Goal: Task Accomplishment & Management: Manage account settings

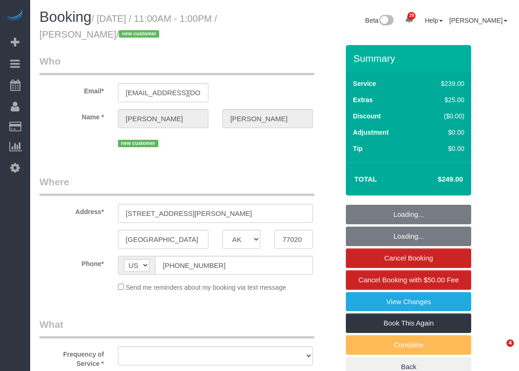
select select "[GEOGRAPHIC_DATA]"
select select "object:1818"
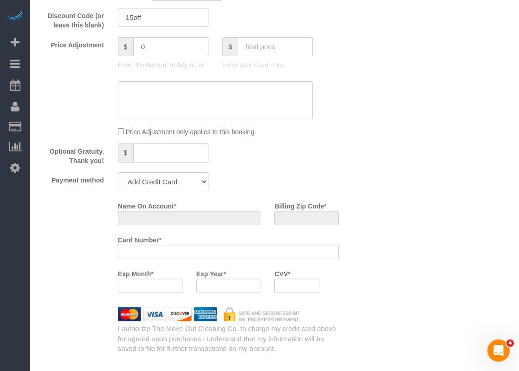
select select "string:fspay-ba195222-bab7-4835-a977-5cfea123252a"
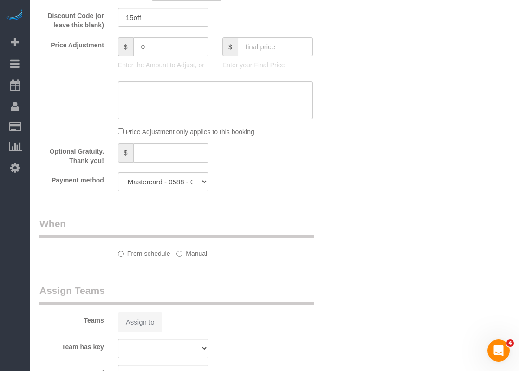
select select "object:1891"
select select "3"
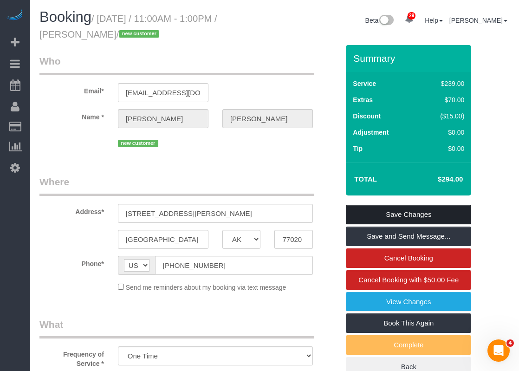
click at [424, 210] on link "Save Changes" at bounding box center [408, 214] width 125 height 19
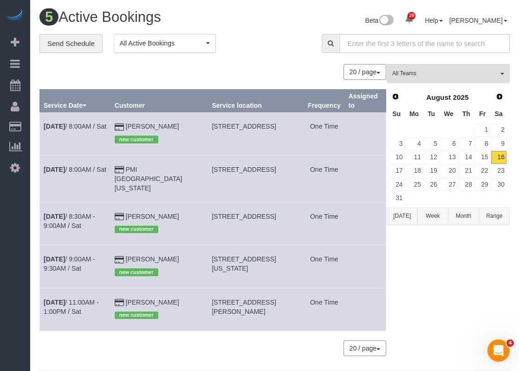
drag, startPoint x: 208, startPoint y: 206, endPoint x: 278, endPoint y: 204, distance: 69.2
click at [276, 213] on span "[STREET_ADDRESS]" at bounding box center [244, 216] width 64 height 7
copy span "1720 Scenic Heights Ln,"
click at [81, 166] on link "[DATE] 8:00AM / Sat" at bounding box center [75, 169] width 63 height 7
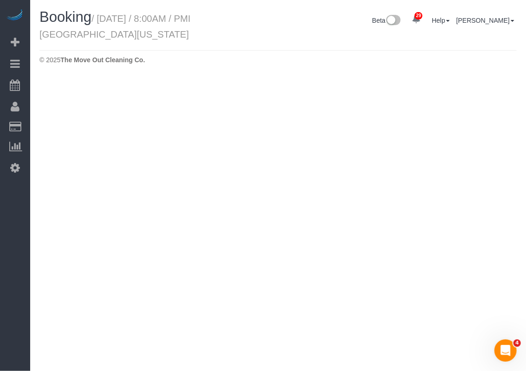
select select "[GEOGRAPHIC_DATA]"
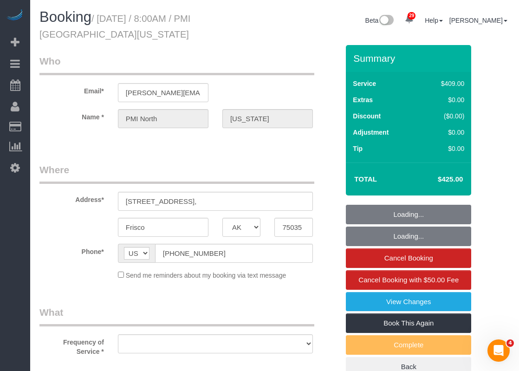
select select "string:fspay-60573b1f-10d3-4150-b947-a47a46c7bcc4"
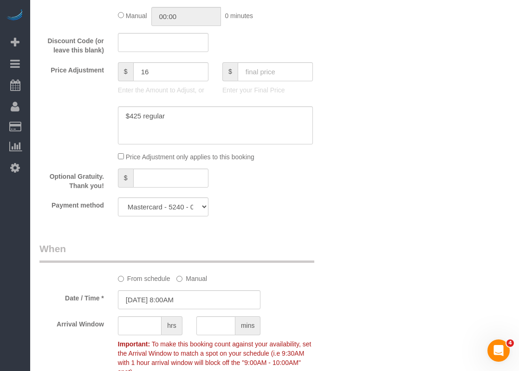
scroll to position [655, 0]
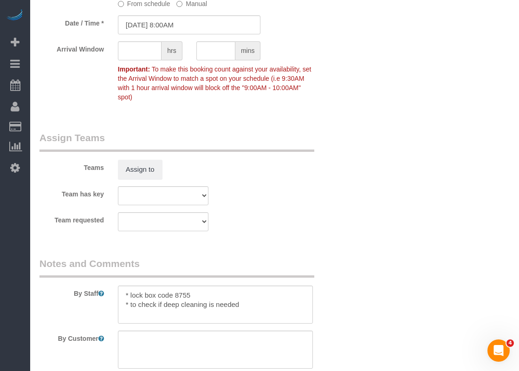
select select "object:2452"
select select "3"
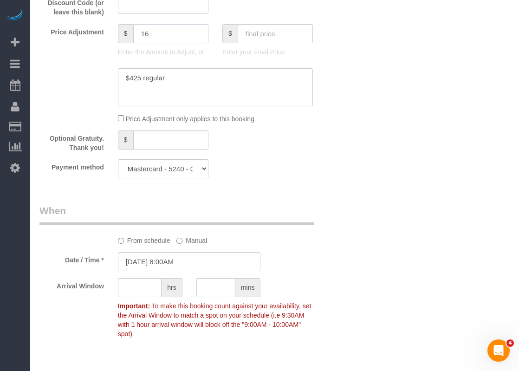
drag, startPoint x: 193, startPoint y: 35, endPoint x: 82, endPoint y: 35, distance: 111.4
click at [82, 35] on div "Price Adjustment $ 16 Enter the Amount to Adjust, or $ Enter your Final Price" at bounding box center [188, 42] width 313 height 37
type input "41"
click at [182, 67] on sui-booking-price-adjustment "Price Adjustment $ 41 Enter the Amount to Adjust, or $ Enter your Final Price P…" at bounding box center [188, 73] width 299 height 99
click at [184, 73] on textarea at bounding box center [215, 87] width 195 height 38
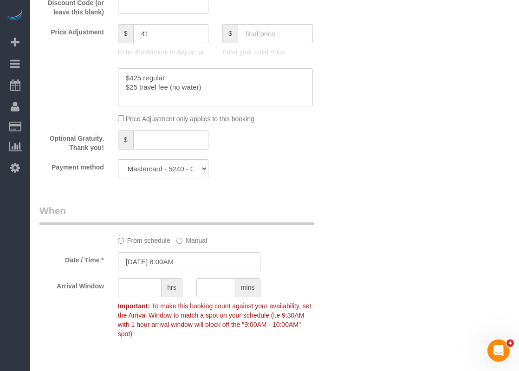
type textarea "$425 regular $25 travel fee (no water)"
click at [132, 259] on input "08/16/2025 8:00AM" at bounding box center [189, 261] width 143 height 19
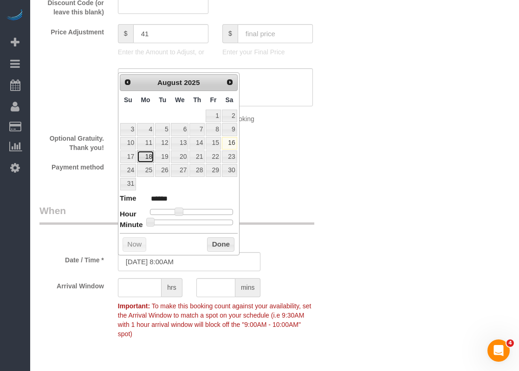
click at [145, 155] on link "18" at bounding box center [145, 156] width 17 height 13
type input "08/18/2025 8:00AM"
click at [229, 242] on button "Done" at bounding box center [220, 244] width 27 height 15
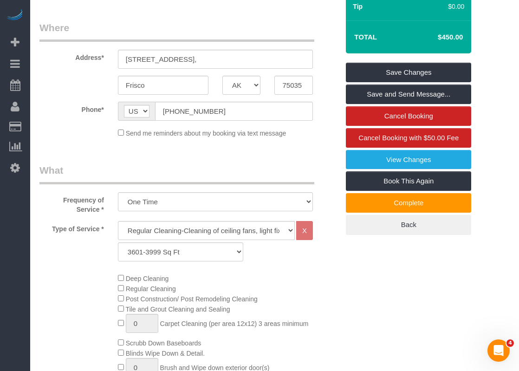
scroll to position [52, 0]
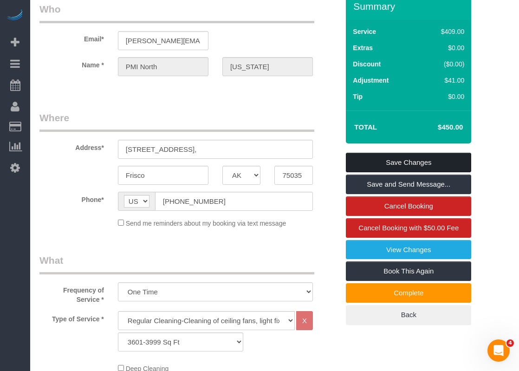
click at [366, 165] on link "Save Changes" at bounding box center [408, 162] width 125 height 19
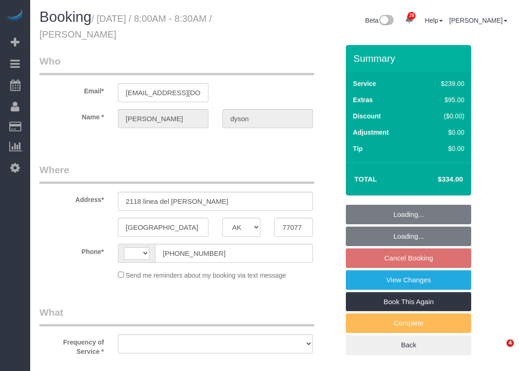
select select "[GEOGRAPHIC_DATA]"
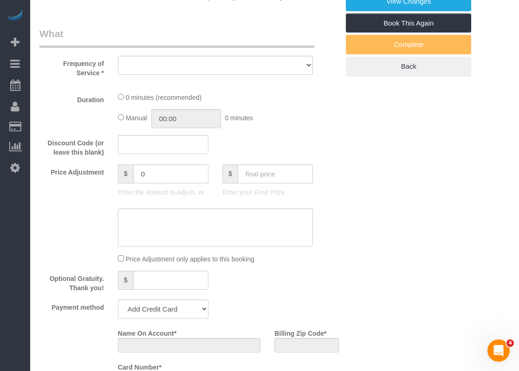
select select "string:[GEOGRAPHIC_DATA]"
select select "object:999"
select select "string:fspay-0bc02c3b-257a-45c5-bfae-ba504da11318"
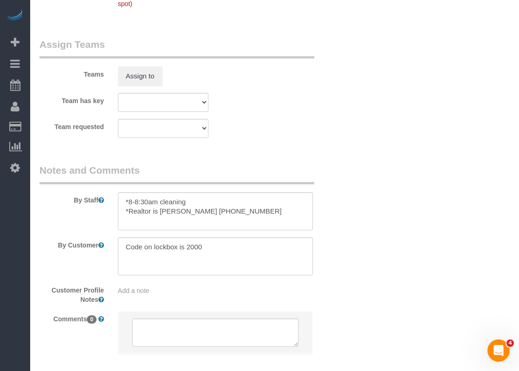
select select "object:1075"
select select "3"
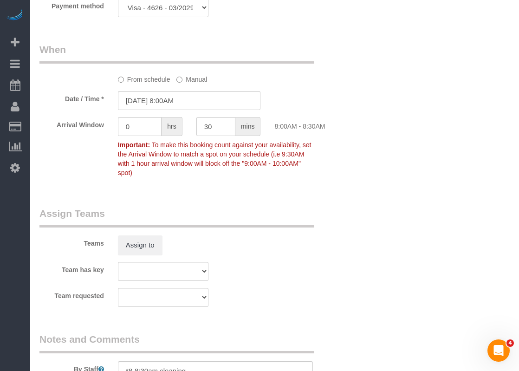
scroll to position [980, 0]
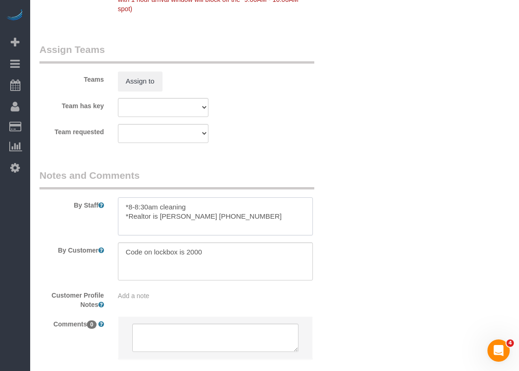
drag, startPoint x: 160, startPoint y: 216, endPoint x: 213, endPoint y: 215, distance: 52.9
click at [213, 215] on textarea at bounding box center [215, 216] width 195 height 38
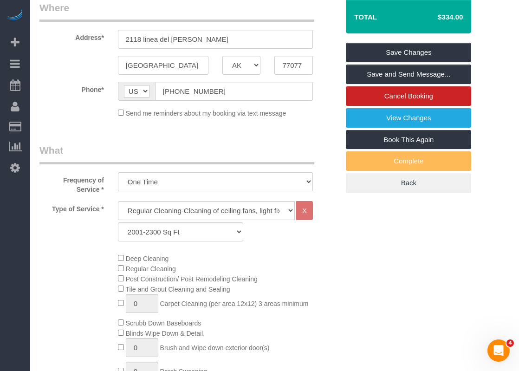
scroll to position [52, 0]
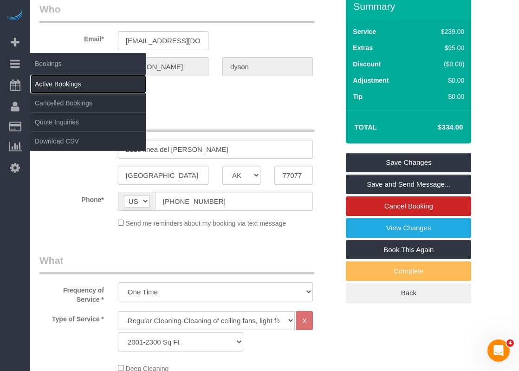
click at [47, 81] on link "Active Bookings" at bounding box center [88, 84] width 116 height 19
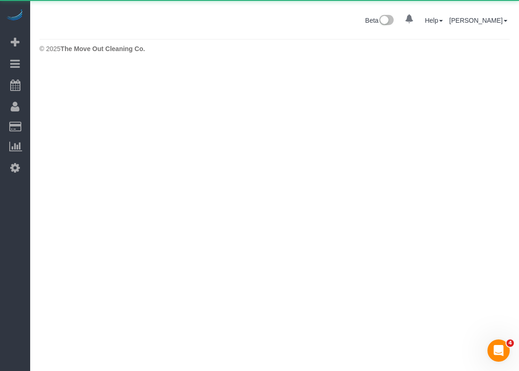
scroll to position [0, 0]
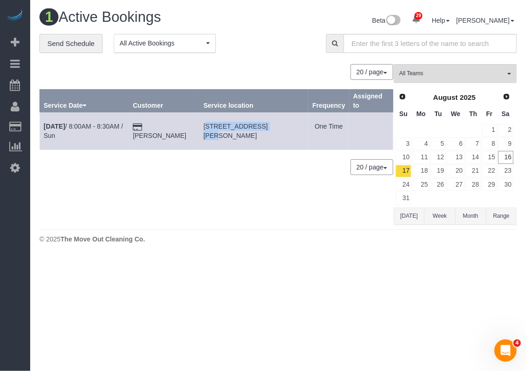
drag, startPoint x: 198, startPoint y: 125, endPoint x: 257, endPoint y: 127, distance: 59.0
click at [257, 127] on td "2118 Linea Del Pino, Houston, TX 77077" at bounding box center [254, 131] width 109 height 38
copy span "2118 Linea Del Pino"
click at [428, 170] on link "18" at bounding box center [420, 171] width 17 height 13
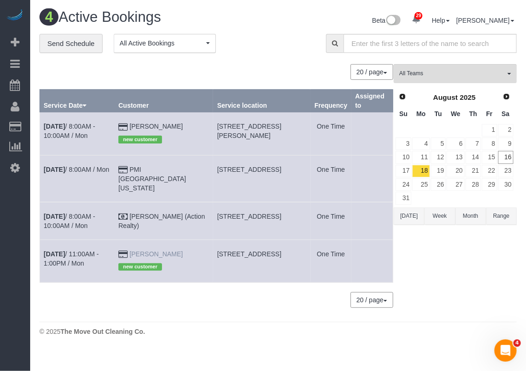
drag, startPoint x: 198, startPoint y: 246, endPoint x: 144, endPoint y: 245, distance: 53.9
click at [144, 245] on td "Tim Schutze new customer" at bounding box center [164, 261] width 99 height 43
copy link "Tim Schutze"
drag, startPoint x: 223, startPoint y: 242, endPoint x: 275, endPoint y: 245, distance: 51.6
click at [275, 250] on span "2902 State St., 11, Dallas, TX 75204" at bounding box center [249, 253] width 64 height 7
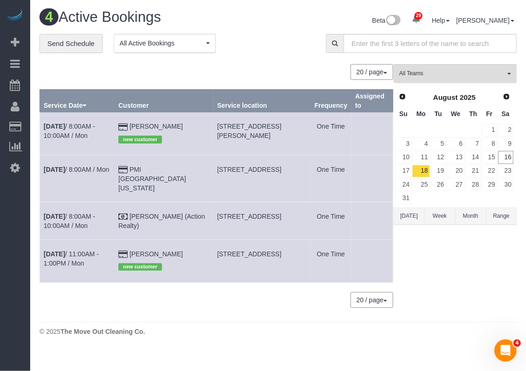
copy span "2902 State St., 11"
drag, startPoint x: 259, startPoint y: 253, endPoint x: 225, endPoint y: 241, distance: 36.0
click at [225, 241] on td "2902 State St., 11, Dallas, TX 75204" at bounding box center [261, 261] width 97 height 43
copy span "2902 State St., 11, Dallas, TX 75204"
drag, startPoint x: 224, startPoint y: 123, endPoint x: 274, endPoint y: 124, distance: 50.6
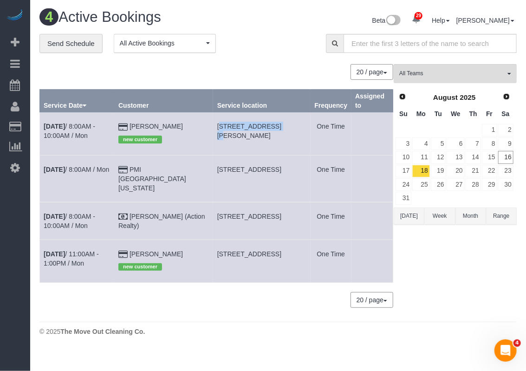
click at [274, 124] on span "9546 Haviland Ct, San Antonio, TX 78251" at bounding box center [249, 131] width 64 height 17
click at [502, 152] on link "16" at bounding box center [505, 157] width 15 height 13
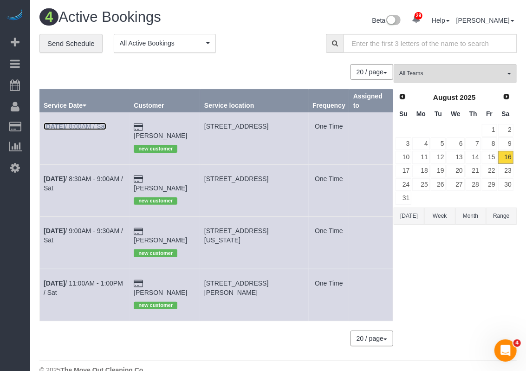
click at [104, 125] on link "Aug 16th / 8:00AM / Sat" at bounding box center [75, 126] width 63 height 7
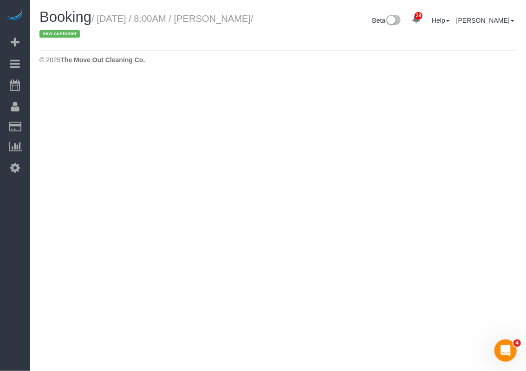
select select "[GEOGRAPHIC_DATA]"
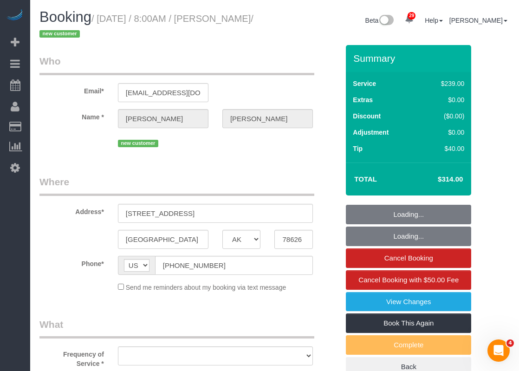
select select "object:1920"
select select "string:fspay-1f9c497d-503e-4186-9d9e-764f8736d2d5"
select select "3"
select select "object:1946"
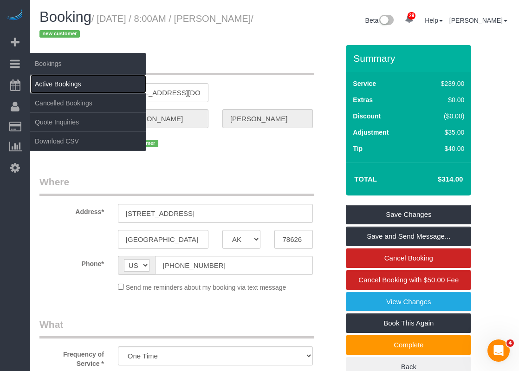
click at [58, 80] on link "Active Bookings" at bounding box center [88, 84] width 116 height 19
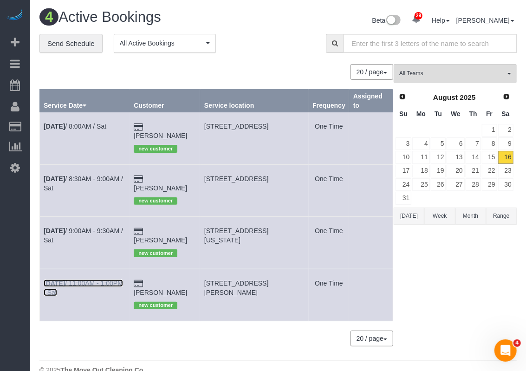
click at [96, 279] on link "Aug 16th / 11:00AM - 1:00PM / Sat" at bounding box center [83, 287] width 79 height 17
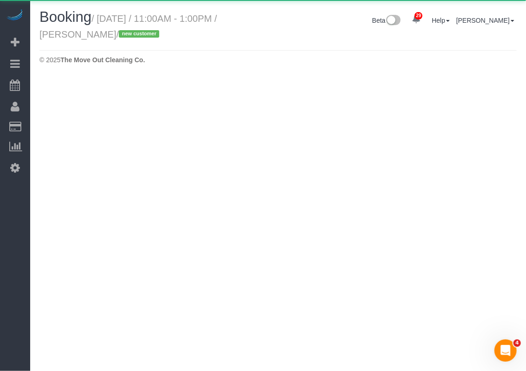
select select "[GEOGRAPHIC_DATA]"
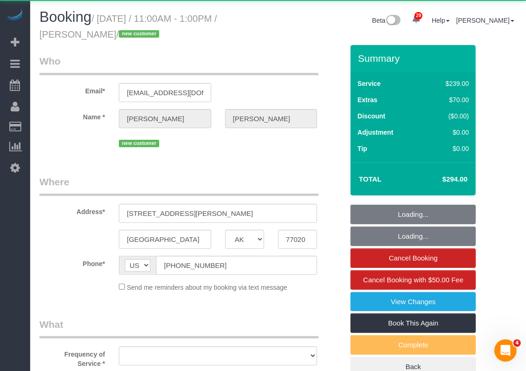
select select "object:2755"
select select "3"
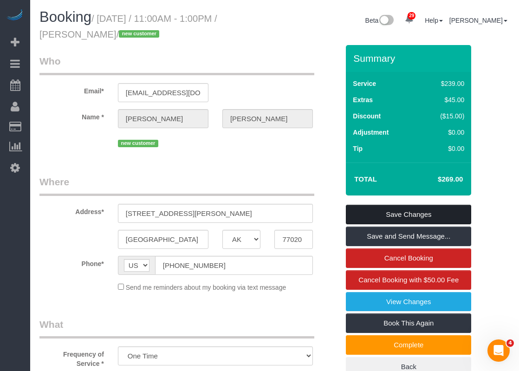
click at [395, 212] on link "Save Changes" at bounding box center [408, 214] width 125 height 19
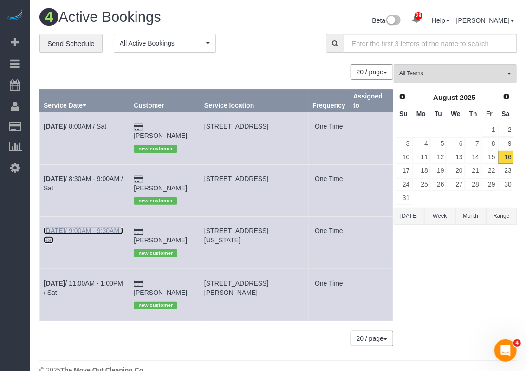
click at [82, 227] on link "Aug 16th / 9:00AM - 9:30AM / Sat" at bounding box center [83, 235] width 79 height 17
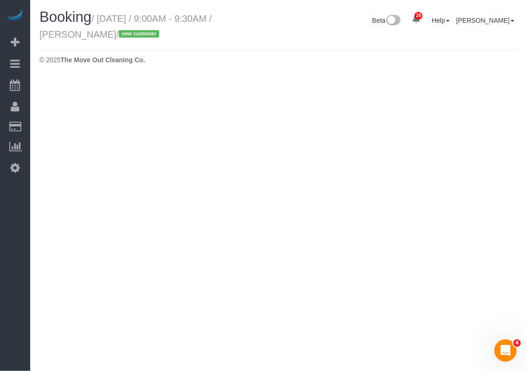
select select "[GEOGRAPHIC_DATA]"
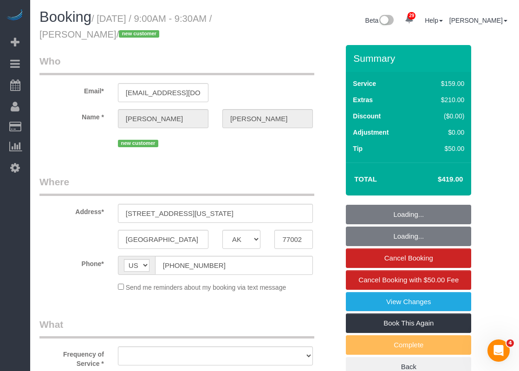
select select "object:3229"
select select "string:fspay-ad5a09b6-8009-40bb-b993-b0df2101600f"
select select "3"
select select "object:3299"
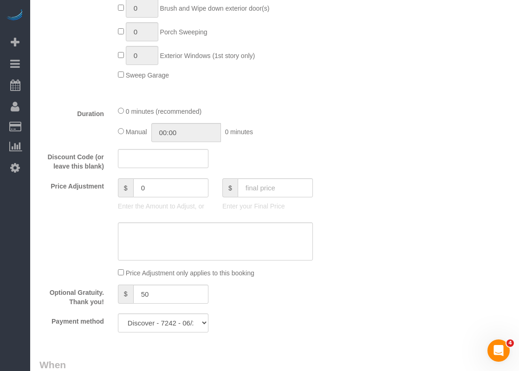
scroll to position [511, 0]
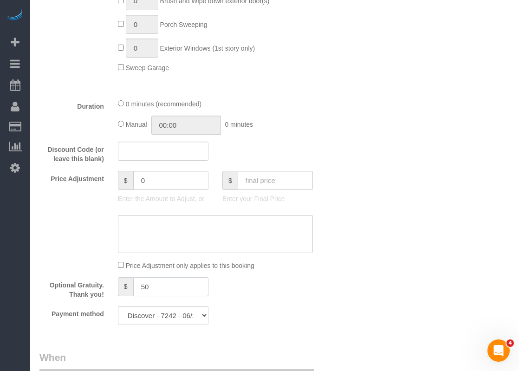
drag, startPoint x: 160, startPoint y: 283, endPoint x: 125, endPoint y: 283, distance: 34.8
click at [125, 283] on div "$ 50" at bounding box center [163, 286] width 91 height 19
type input "250"
click at [303, 286] on div "Optional Gratuity. Thank you! $ 250" at bounding box center [188, 288] width 313 height 22
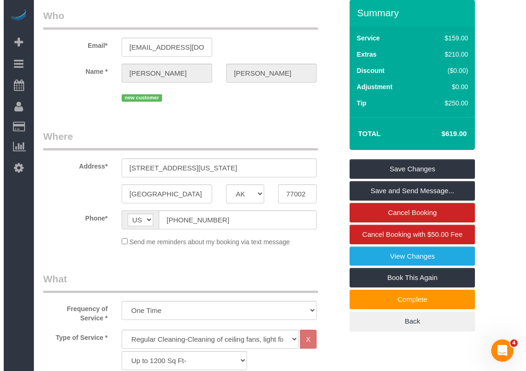
scroll to position [0, 0]
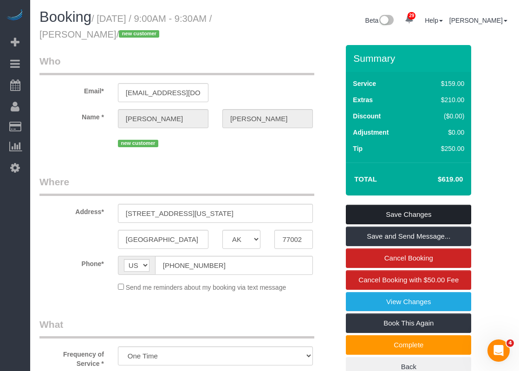
click at [379, 212] on link "Save Changes" at bounding box center [408, 214] width 125 height 19
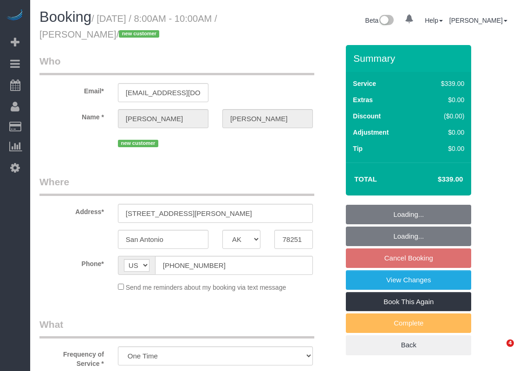
select select "[GEOGRAPHIC_DATA]"
select select "3"
select select "object:883"
select select "spot1"
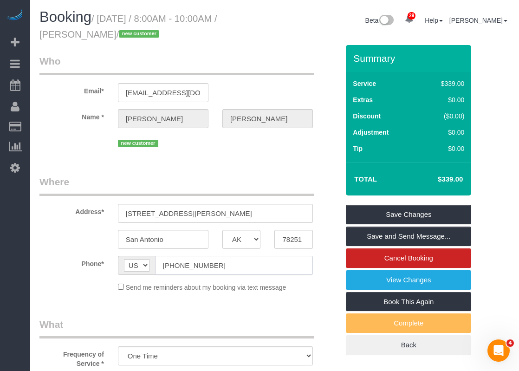
click at [227, 262] on input "(210) 421-8621" at bounding box center [234, 265] width 158 height 19
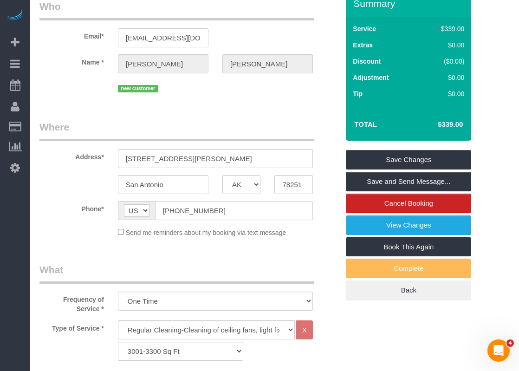
scroll to position [49, 0]
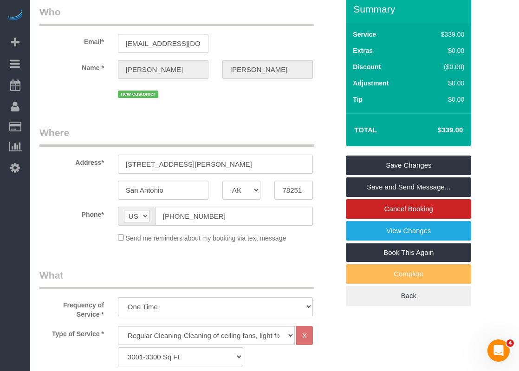
click at [185, 162] on input "9546 Haviland Ct" at bounding box center [215, 164] width 195 height 19
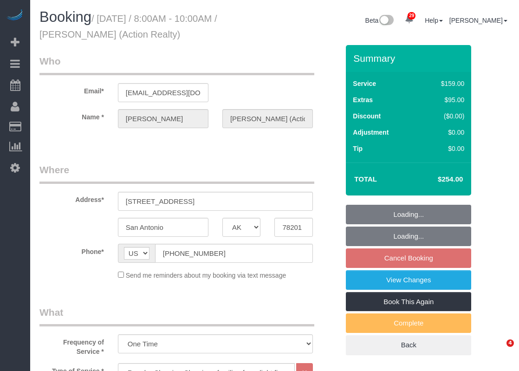
select select "[GEOGRAPHIC_DATA]"
select select "3"
select select "spot1"
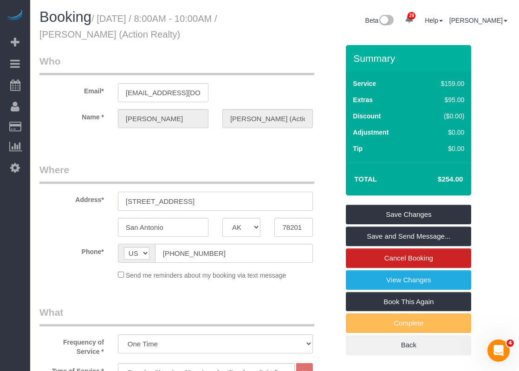
click at [194, 206] on input "941 W Summit Ave" at bounding box center [215, 201] width 195 height 19
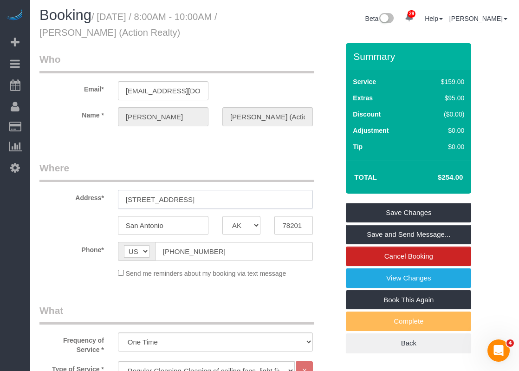
scroll to position [46, 0]
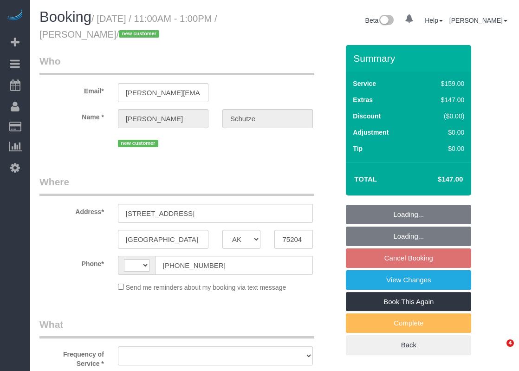
select select "[GEOGRAPHIC_DATA]"
select select "string:[GEOGRAPHIC_DATA]"
select select "string:fspay-86deb828-39b1-44ec-aa16-72b29c811b53"
select select "object:889"
select select "3"
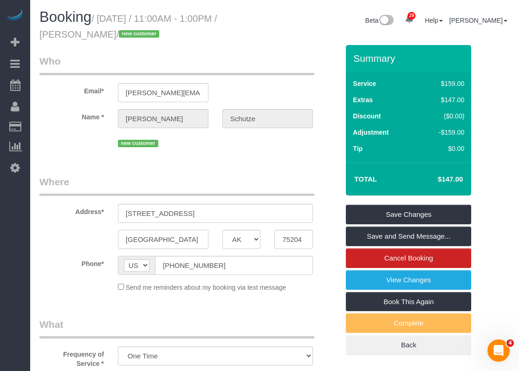
click at [193, 248] on input "Dallas" at bounding box center [163, 239] width 91 height 19
click at [210, 258] on input "(214) 507-6699" at bounding box center [234, 265] width 158 height 19
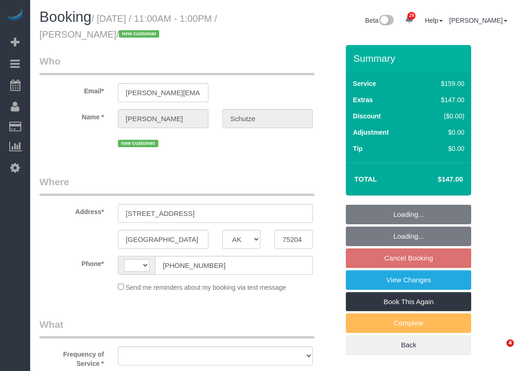
select select "[GEOGRAPHIC_DATA]"
select select "string:[GEOGRAPHIC_DATA]"
select select "object:1057"
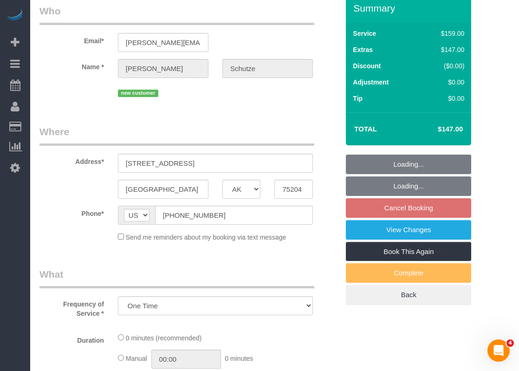
select select "3"
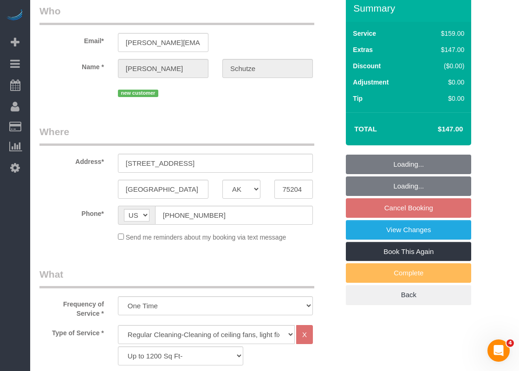
select select "object:1116"
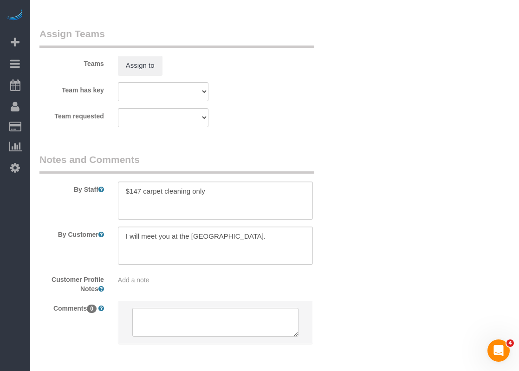
scroll to position [1037, 0]
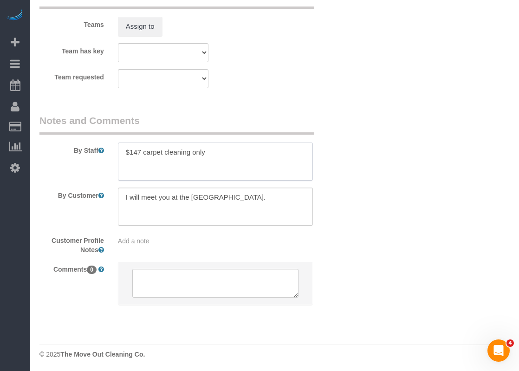
click at [234, 152] on textarea at bounding box center [215, 162] width 195 height 38
paste textarea "Confirmed for Monday 10:30-12:00."
drag, startPoint x: 192, startPoint y: 160, endPoint x: 123, endPoint y: 159, distance: 69.6
click at [123, 159] on textarea at bounding box center [215, 162] width 195 height 38
click at [207, 164] on textarea at bounding box center [215, 162] width 195 height 38
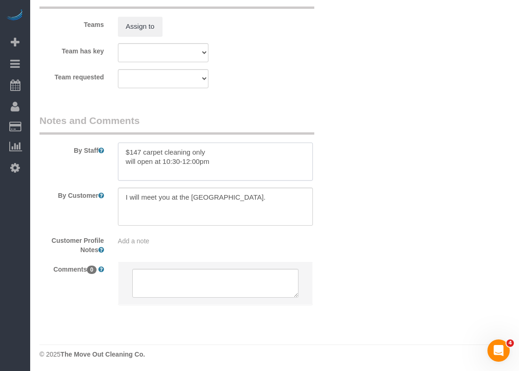
click at [180, 162] on textarea at bounding box center [215, 162] width 195 height 38
type textarea "$147 carpet cleaning only will open at 10:30am-12:00pm"
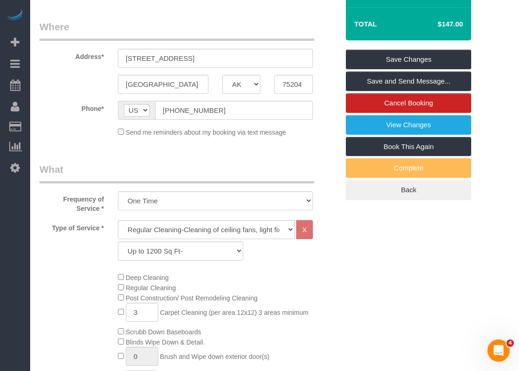
scroll to position [0, 0]
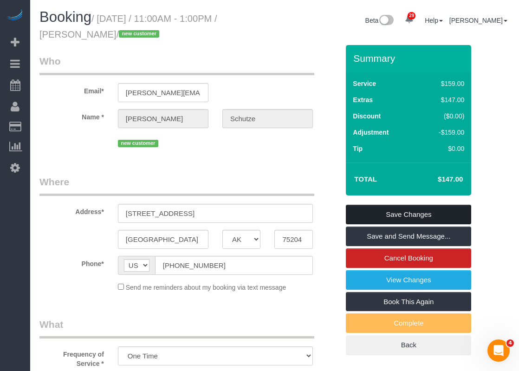
click at [387, 216] on link "Save Changes" at bounding box center [408, 214] width 125 height 19
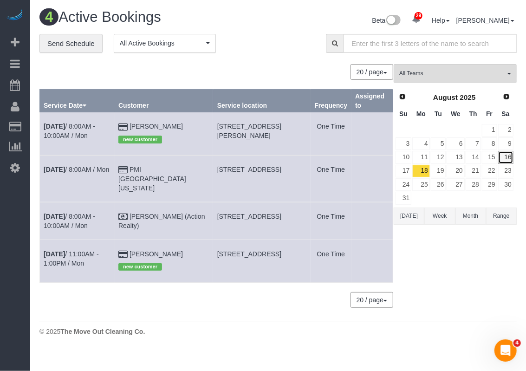
click at [502, 156] on link "16" at bounding box center [505, 157] width 15 height 13
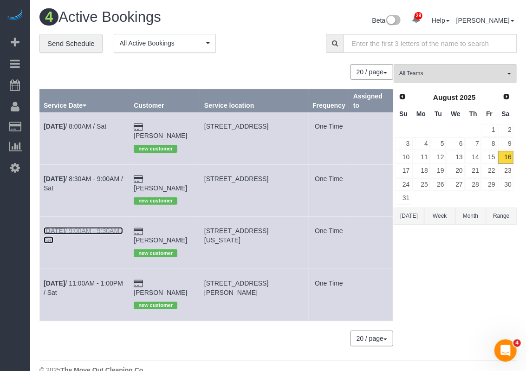
click at [101, 227] on link "Aug 16th / 9:00AM - 9:30AM / Sat" at bounding box center [83, 235] width 79 height 17
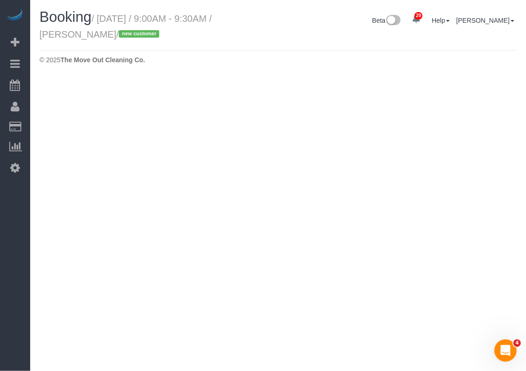
select select "[GEOGRAPHIC_DATA]"
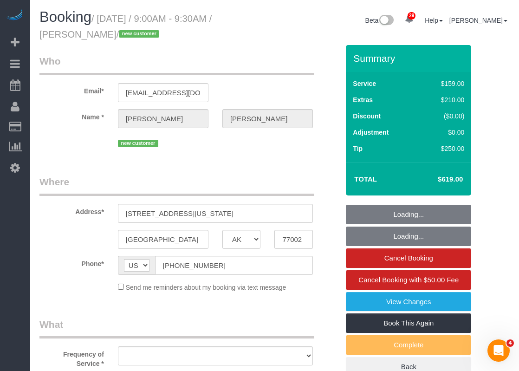
select select "object:1629"
select select "string:fspay-ad5a09b6-8009-40bb-b993-b0df2101600f"
select select "object:1630"
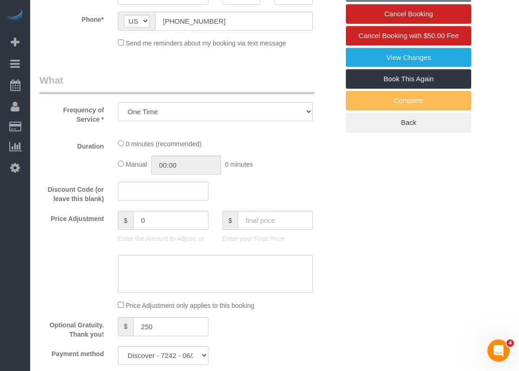
select select "3"
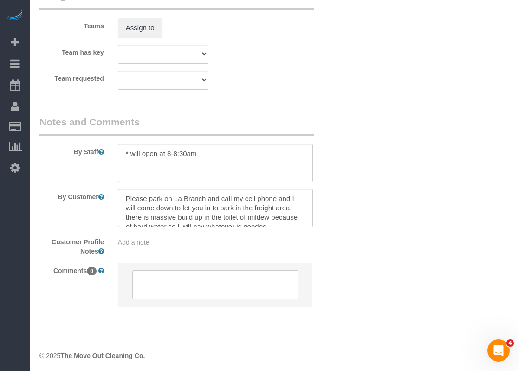
scroll to position [1037, 0]
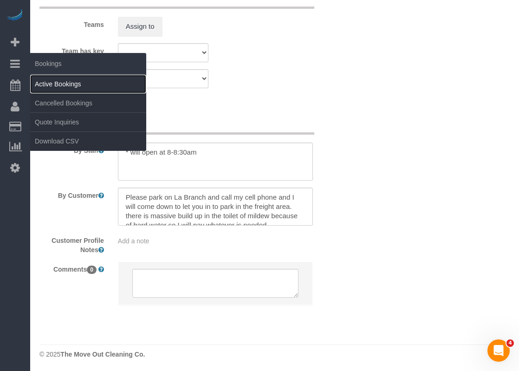
click at [45, 83] on link "Active Bookings" at bounding box center [88, 84] width 116 height 19
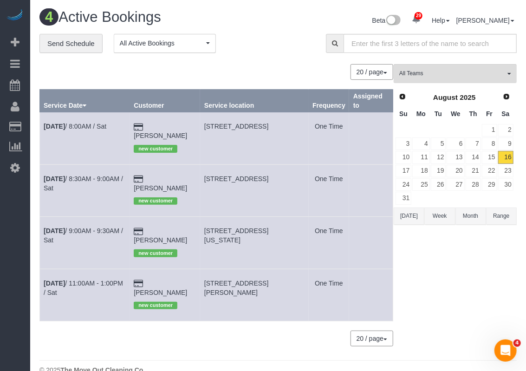
drag, startPoint x: 211, startPoint y: 123, endPoint x: 272, endPoint y: 126, distance: 61.8
click at [272, 126] on td "30112 Twin Creek Drive, Georgetown, TX 78626" at bounding box center [254, 138] width 108 height 52
copy span "30112 Twin Creek Dr"
click at [75, 124] on link "Aug 16th / 8:00AM / Sat" at bounding box center [75, 126] width 63 height 7
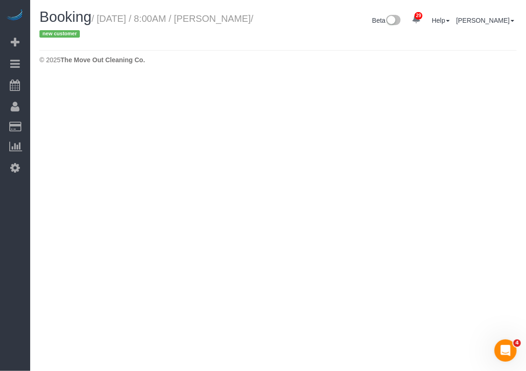
select select "[GEOGRAPHIC_DATA]"
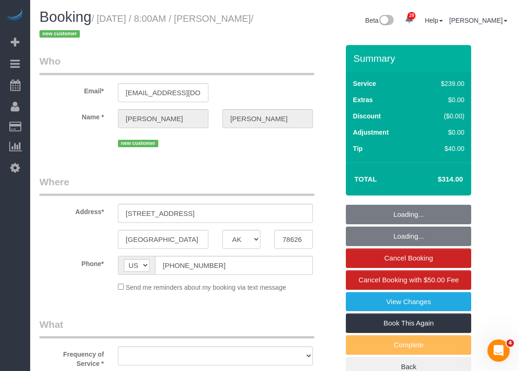
select select "string:fspay-1f9c497d-503e-4186-9d9e-764f8736d2d5"
select select "object:2435"
select select "3"
select select "object:2497"
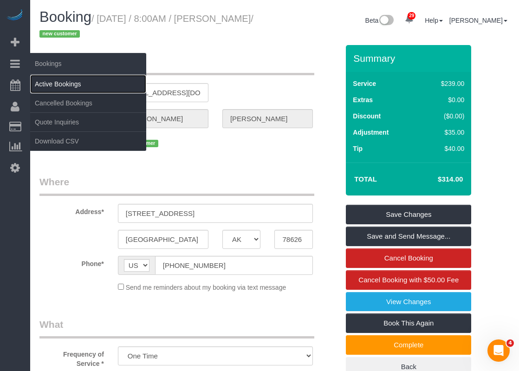
click at [38, 80] on link "Active Bookings" at bounding box center [88, 84] width 116 height 19
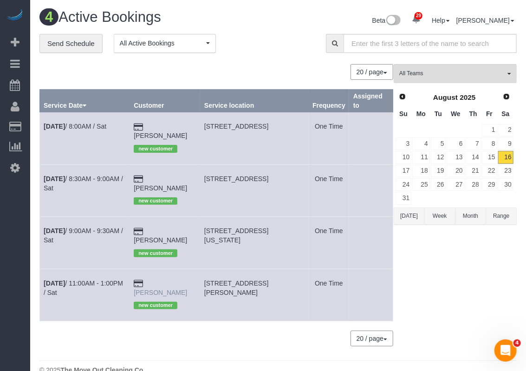
drag, startPoint x: 191, startPoint y: 266, endPoint x: 149, endPoint y: 266, distance: 41.8
click at [149, 269] on td "Ngoc Pham new customer" at bounding box center [165, 295] width 71 height 52
copy link "Ngoc Pham"
click at [84, 279] on link "Aug 16th / 11:00AM - 1:00PM / Sat" at bounding box center [83, 287] width 79 height 17
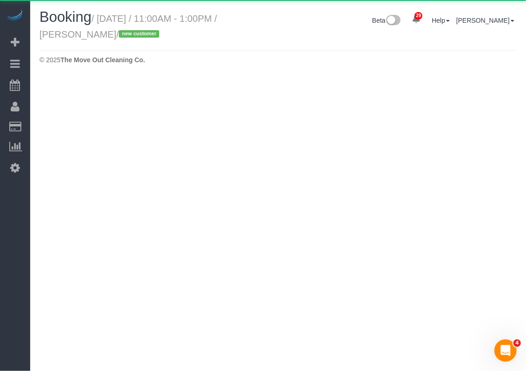
select select "[GEOGRAPHIC_DATA]"
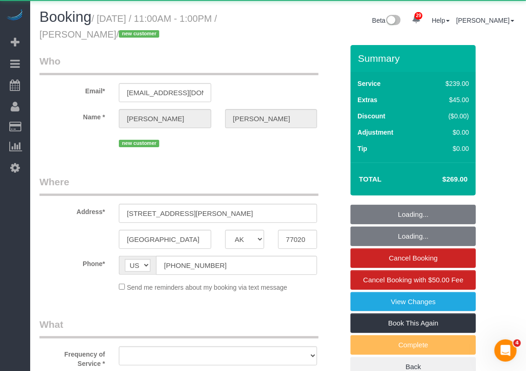
select select "object:3245"
select select "3"
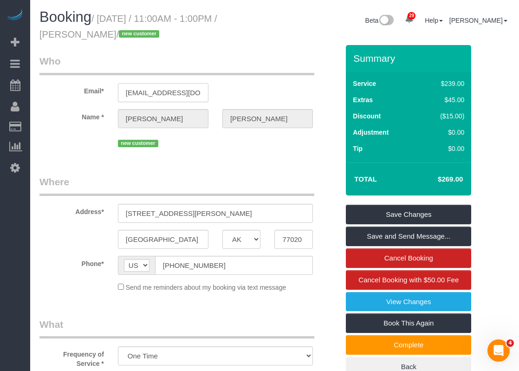
click at [164, 92] on input "realtor.ngocpham@gmail.com" at bounding box center [163, 92] width 91 height 19
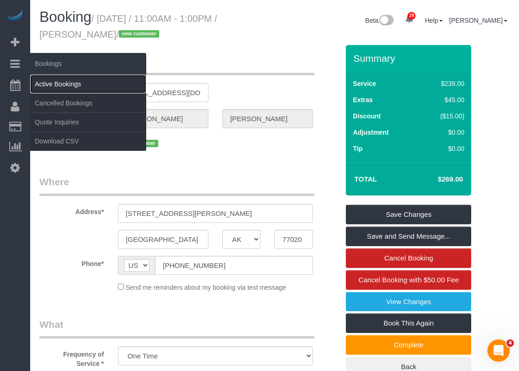
click at [50, 84] on link "Active Bookings" at bounding box center [88, 84] width 116 height 19
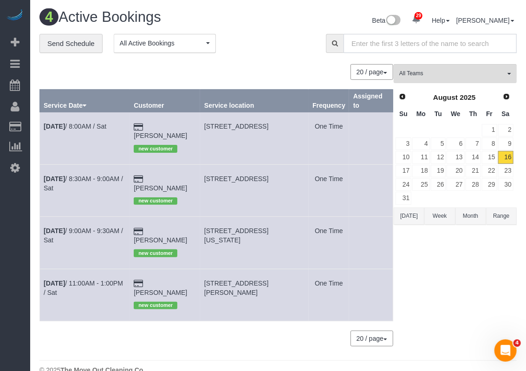
click at [376, 42] on input "text" at bounding box center [430, 43] width 173 height 19
paste input "2213 Preston"
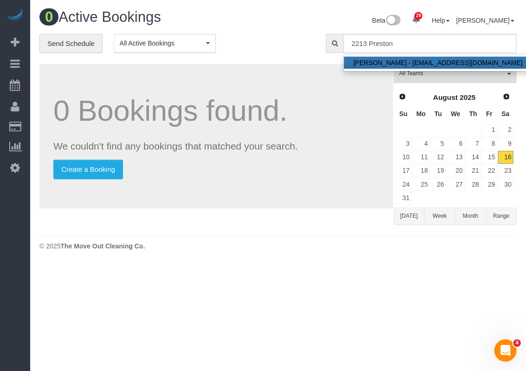
click at [392, 58] on link "sanjay desai - prestonbendstllc@gmail.com" at bounding box center [438, 63] width 188 height 12
type input "[EMAIL_ADDRESS][DOMAIN_NAME]"
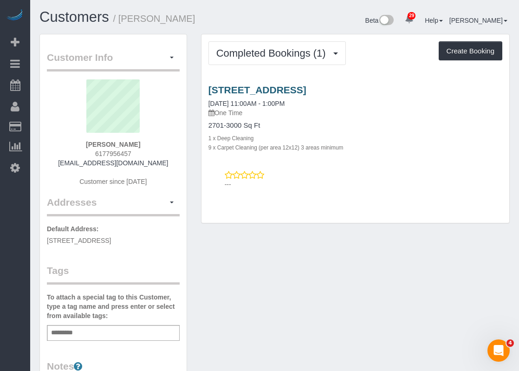
drag, startPoint x: 205, startPoint y: 88, endPoint x: 408, endPoint y: 85, distance: 202.4
click at [408, 85] on div "2213 Preston Bend Street, Frisco, TX 75036 08/14/2025 11:00AM - 1:00PM One Time…" at bounding box center [355, 117] width 308 height 67
copy link "2213 Preston Bend Street, Frisco, TX 75036"
click at [254, 85] on link "2213 Preston Bend Street, Frisco, TX 75036" at bounding box center [257, 89] width 98 height 11
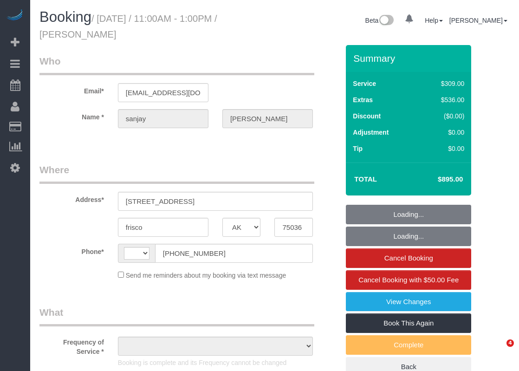
select select "[GEOGRAPHIC_DATA]"
select select "string:[GEOGRAPHIC_DATA]"
select select "string:fspay-f2125d02-3fad-4b3f-8d90-61dadb4a97ab"
select select "object:894"
select select "3"
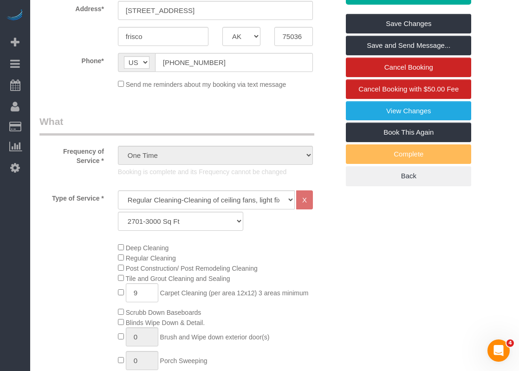
scroll to position [139, 0]
